Goal: Task Accomplishment & Management: Manage account settings

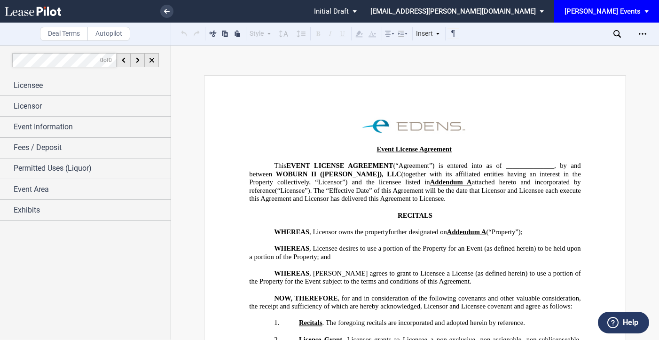
scroll to position [1739, 0]
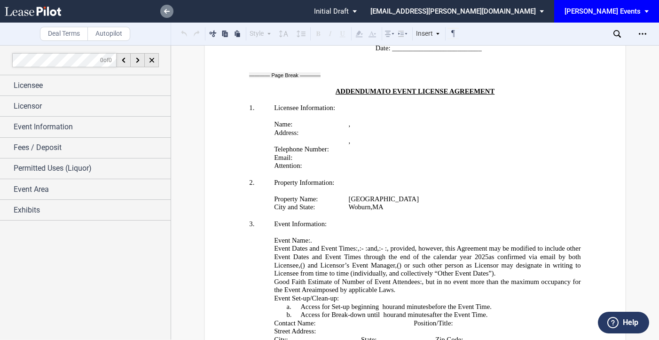
click at [164, 9] on icon at bounding box center [167, 11] width 6 height 5
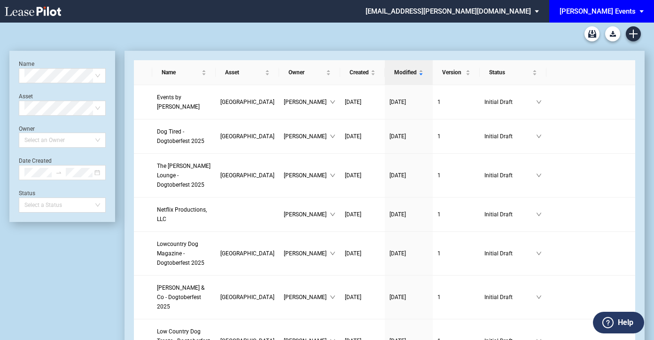
click at [599, 12] on div "[PERSON_NAME] Events" at bounding box center [598, 11] width 76 height 8
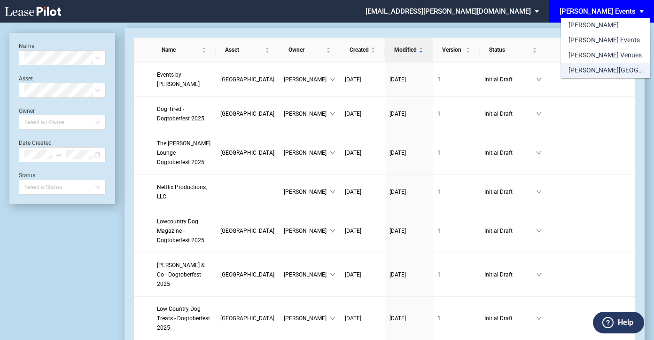
click at [616, 72] on div "[PERSON_NAME][GEOGRAPHIC_DATA] Consents" at bounding box center [606, 70] width 74 height 9
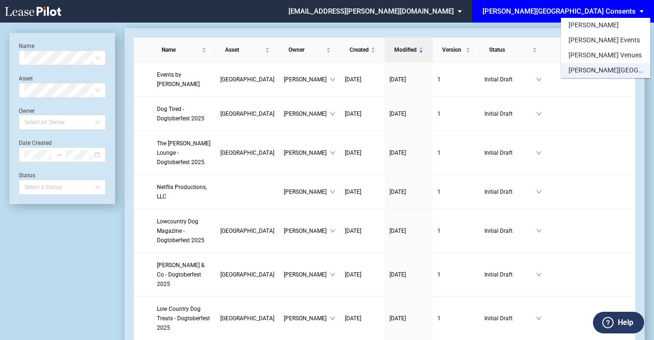
scroll to position [23, 0]
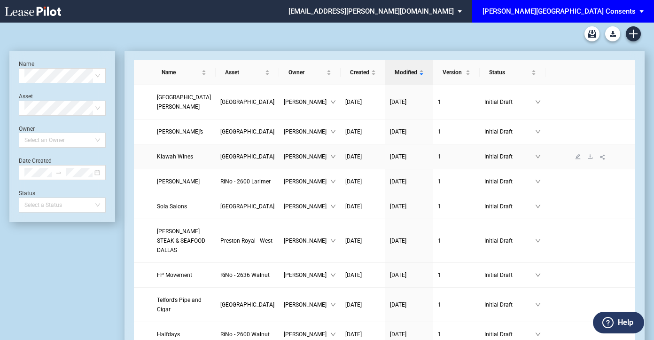
click at [179, 160] on span "Kiawah Wines" at bounding box center [175, 156] width 36 height 7
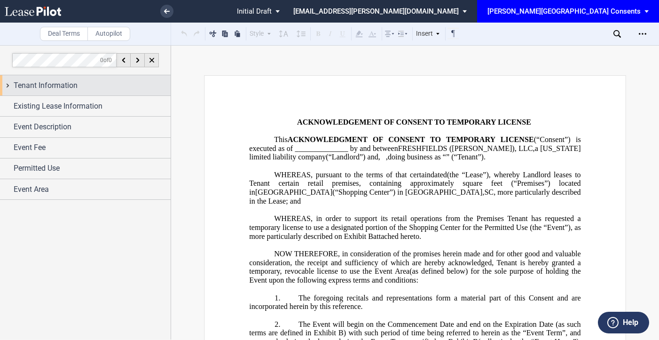
click at [53, 86] on span "Tenant Information" at bounding box center [46, 85] width 64 height 11
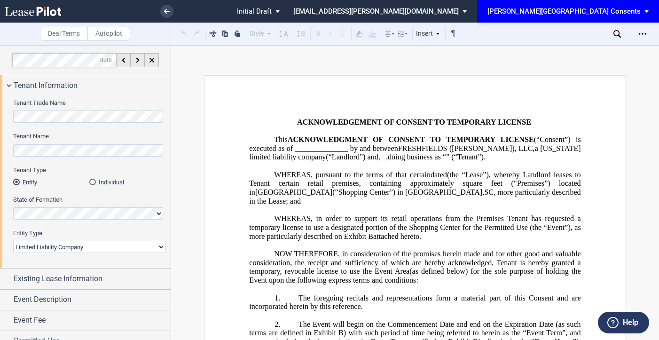
click at [11, 115] on div "Tenant Trade Name Tenant Name Tenant Type Entity Individual State of Formation …" at bounding box center [85, 181] width 171 height 172
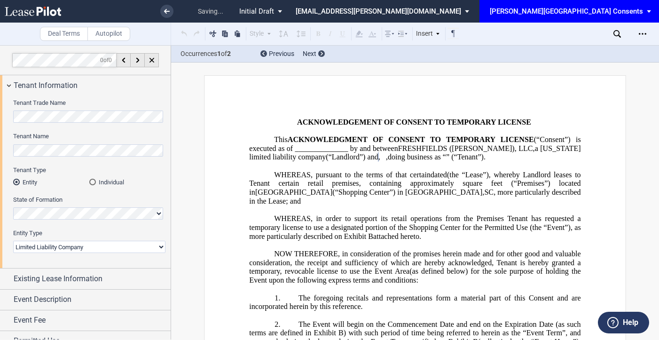
click at [0, 116] on div "Tenant Trade Name Tenant Name Tenant Type Entity Individual State of Formation …" at bounding box center [85, 181] width 171 height 172
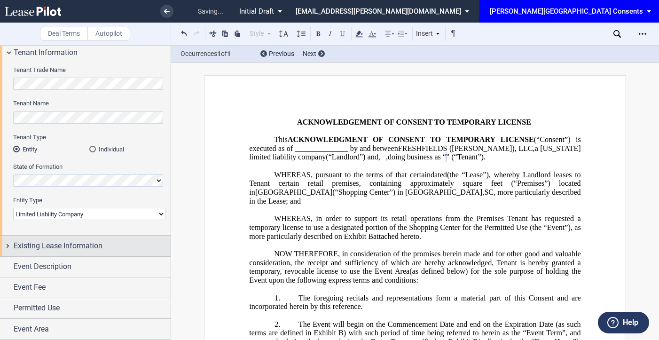
click at [65, 241] on span "Existing Lease Information" at bounding box center [58, 245] width 89 height 11
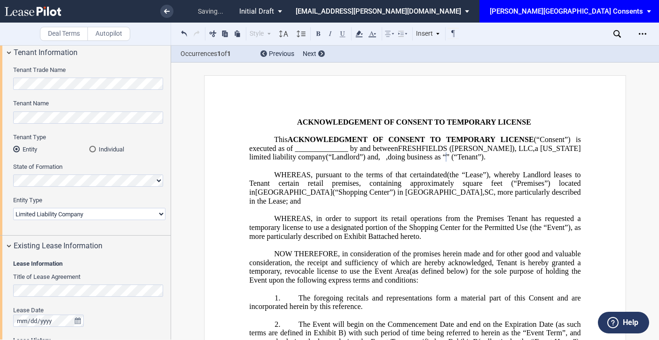
scroll to position [174, 0]
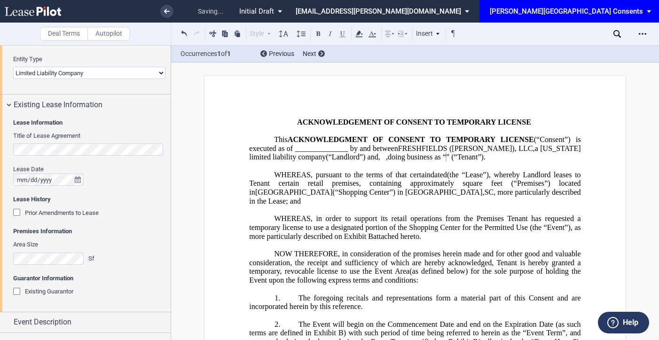
click at [16, 212] on div "Prior Amendments to Lease" at bounding box center [17, 213] width 9 height 9
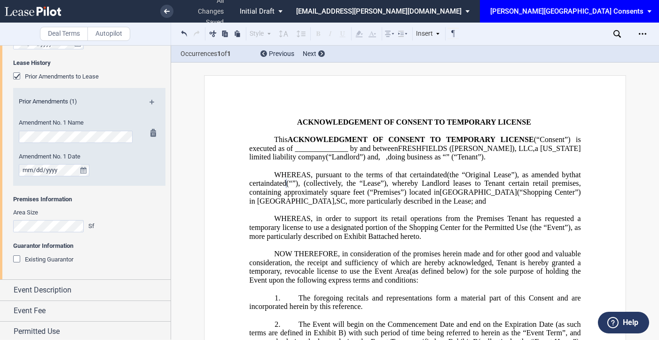
scroll to position [315, 0]
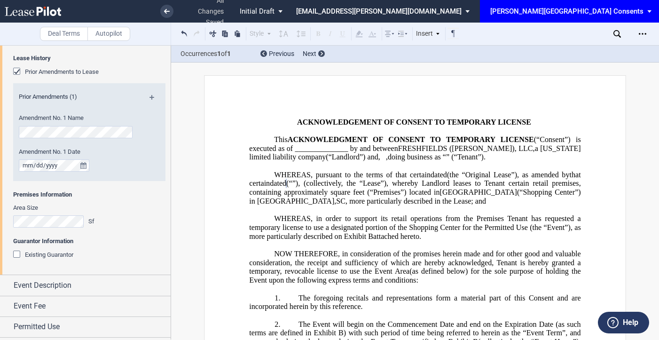
click at [152, 100] on md-icon at bounding box center [155, 100] width 13 height 11
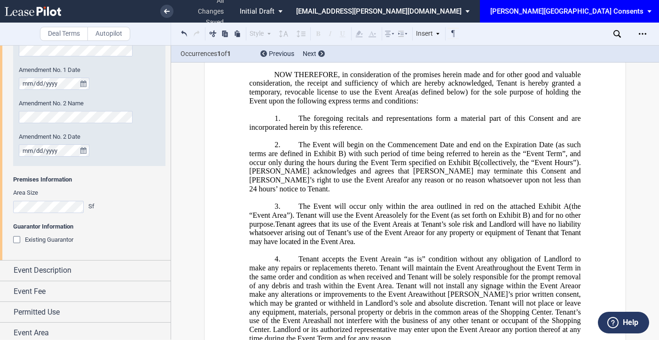
scroll to position [401, 0]
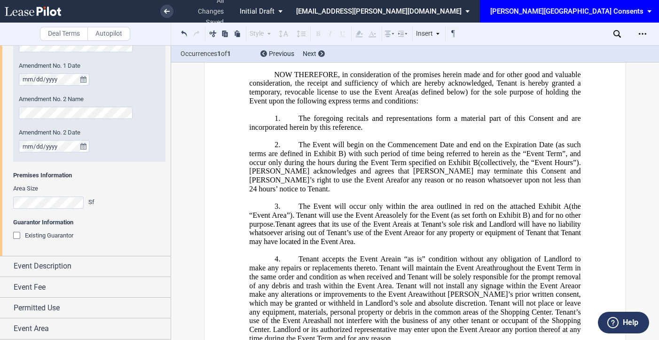
click at [16, 237] on div "Existing Guarantor" at bounding box center [17, 236] width 9 height 9
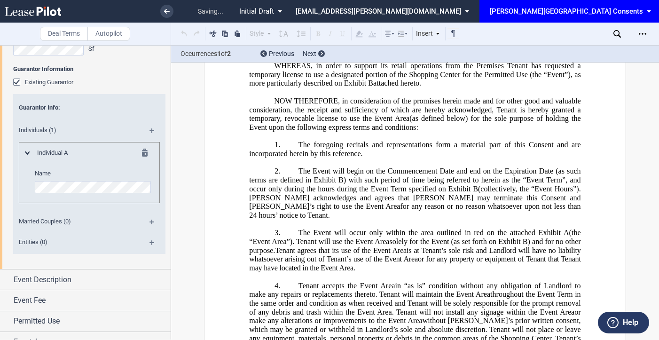
scroll to position [567, 0]
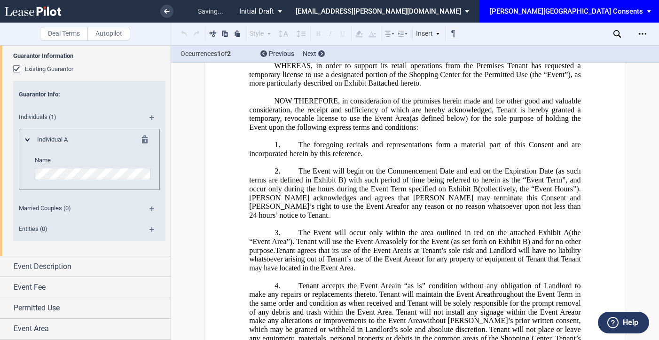
click at [151, 120] on md-icon at bounding box center [155, 120] width 13 height 11
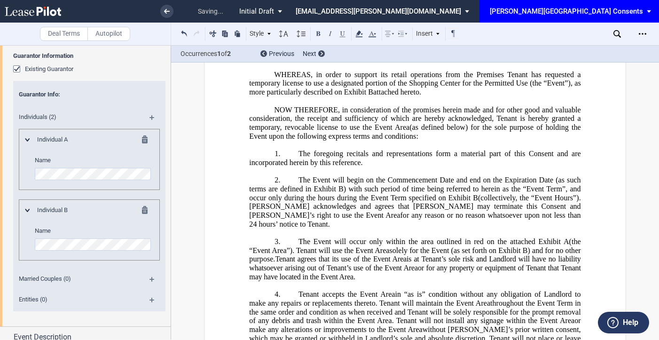
drag, startPoint x: 559, startPoint y: 74, endPoint x: 528, endPoint y: 75, distance: 31.5
click at [528, 61] on span "(“Guarantor”) executed that certain Guaranty of Lease dated [ _______ ] as an i…" at bounding box center [415, 48] width 333 height 26
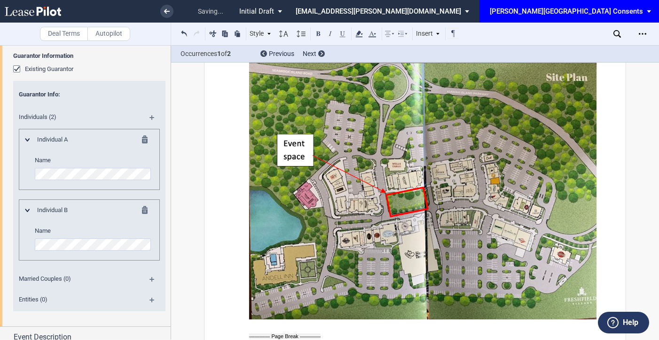
scroll to position [1742, 0]
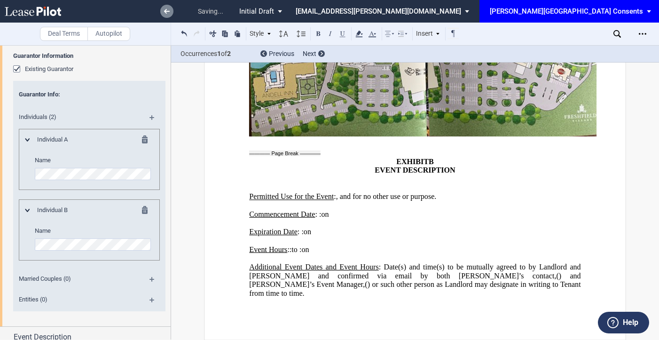
click at [164, 10] on icon at bounding box center [167, 11] width 6 height 5
click at [644, 36] on icon "Open Lease options menu" at bounding box center [643, 34] width 8 height 8
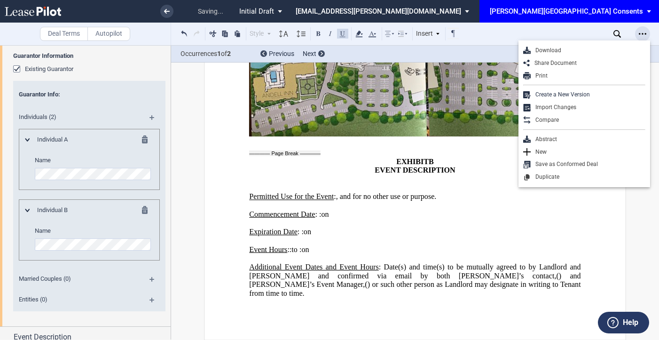
click at [644, 36] on icon "Open Lease options menu" at bounding box center [643, 34] width 8 height 8
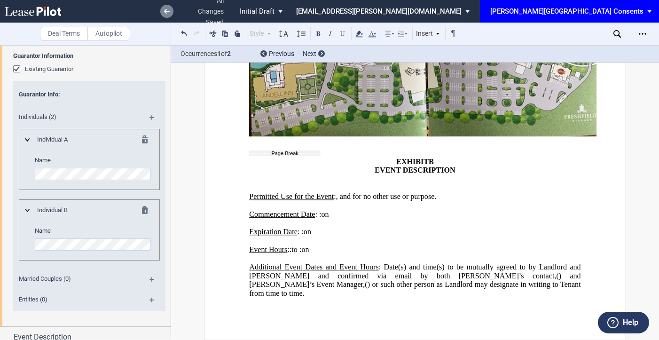
click at [163, 12] on link at bounding box center [166, 11] width 13 height 13
